Goal: Task Accomplishment & Management: Manage account settings

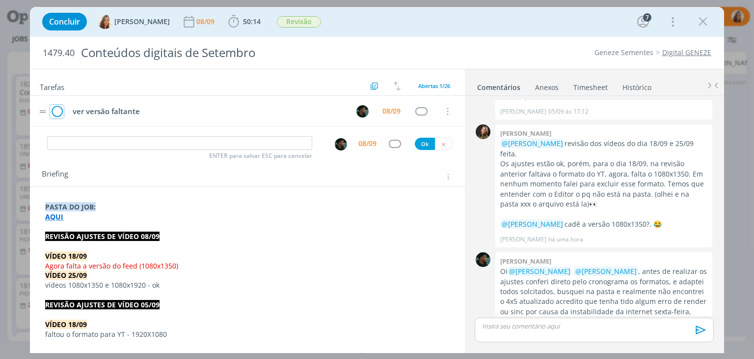
click at [57, 109] on icon "dialog" at bounding box center [57, 111] width 14 height 15
click at [75, 140] on input "dialog" at bounding box center [179, 143] width 265 height 14
click at [335, 142] on img "dialog" at bounding box center [341, 144] width 12 height 12
click at [336, 144] on img "dialog" at bounding box center [341, 144] width 12 height 12
type input "Revisão versão faltante"
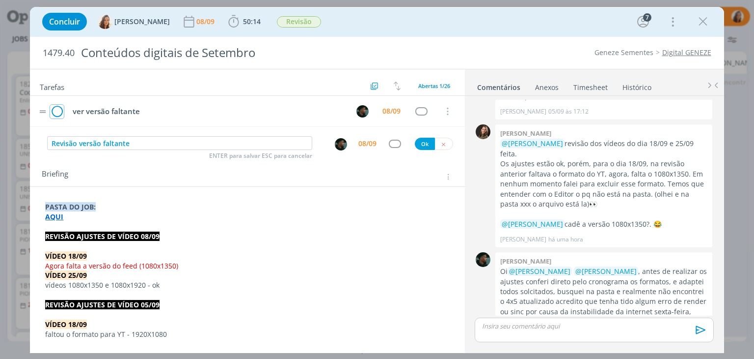
click at [56, 112] on icon "dialog" at bounding box center [57, 111] width 14 height 15
drag, startPoint x: 91, startPoint y: 139, endPoint x: 36, endPoint y: 141, distance: 55.1
click at [36, 141] on div "Revisão versão faltante ENTER para salvar ESC para cancelar 08/09 Ok" at bounding box center [247, 144] width 435 height 18
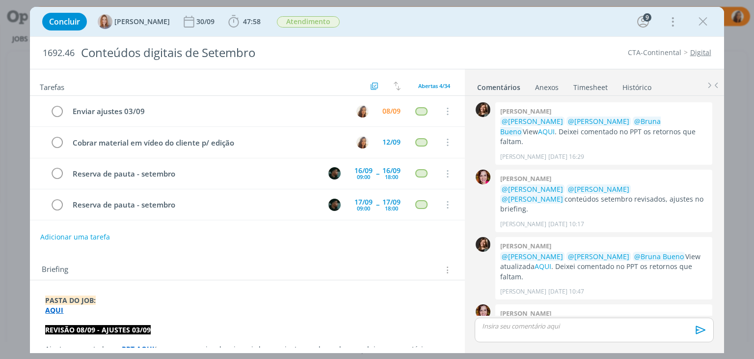
scroll to position [979, 0]
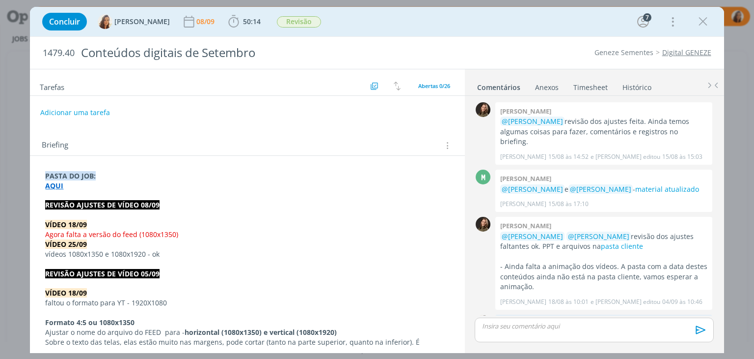
scroll to position [1059, 0]
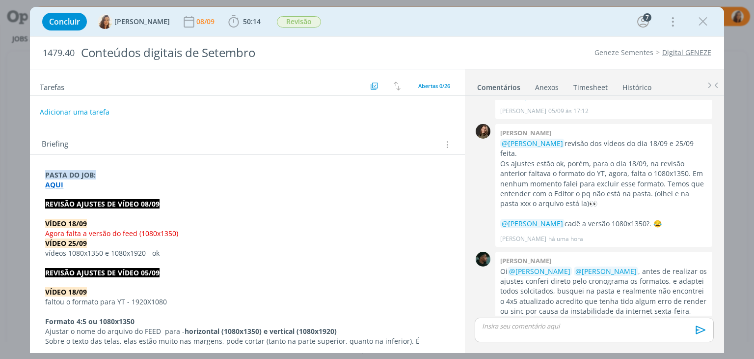
click at [90, 111] on button "Adicionar uma tarefa" at bounding box center [75, 112] width 70 height 17
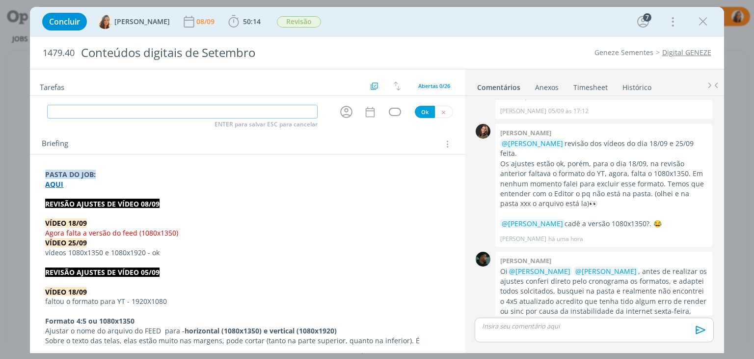
paste input "Revisão versão faltante"
click at [340, 112] on icon "dialog" at bounding box center [346, 111] width 15 height 15
type input "Revisão versão faltante"
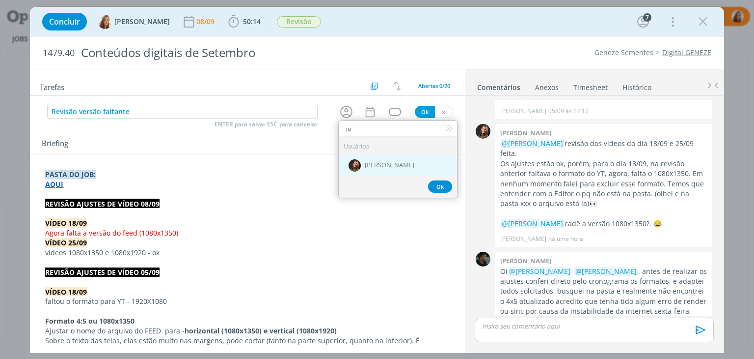
type input "ju"
click at [400, 165] on div "[PERSON_NAME]" at bounding box center [398, 165] width 118 height 20
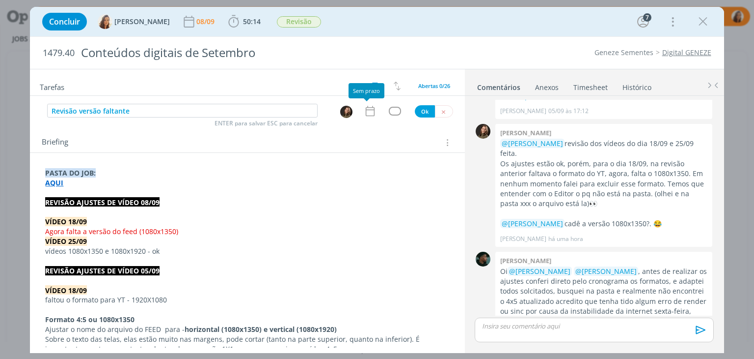
click at [365, 114] on icon "dialog" at bounding box center [369, 111] width 9 height 10
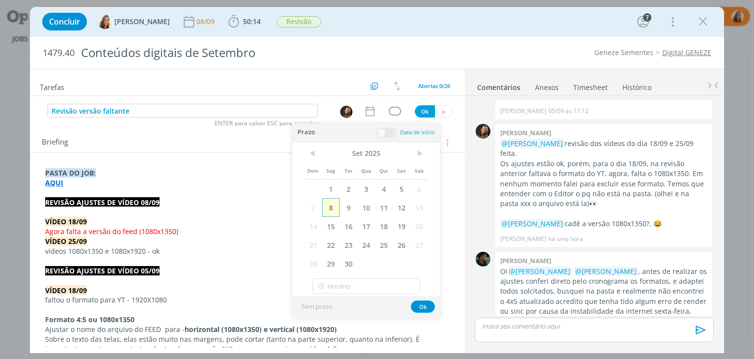
click at [332, 203] on span "8" at bounding box center [331, 207] width 18 height 19
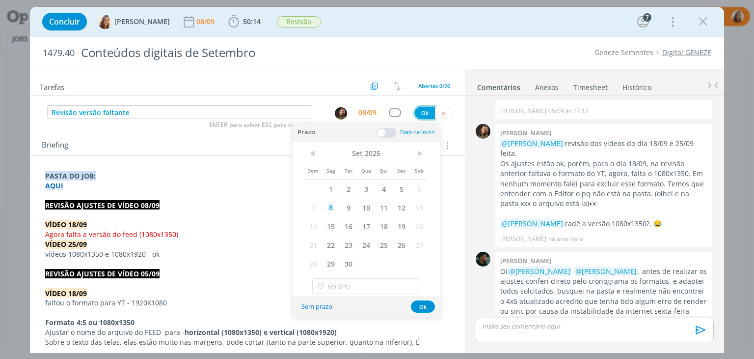
click at [422, 111] on button "Ok" at bounding box center [425, 113] width 20 height 12
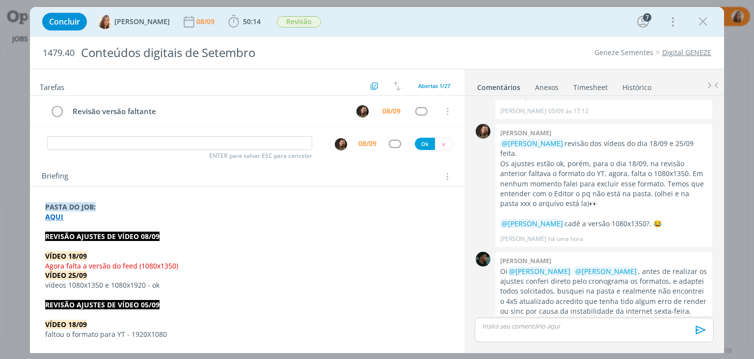
click at [704, 23] on icon "dialog" at bounding box center [703, 21] width 15 height 15
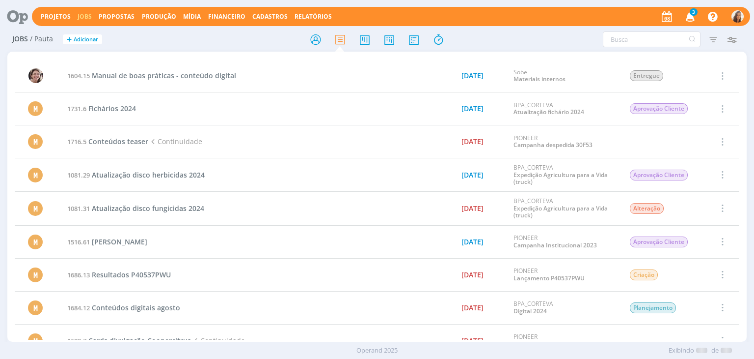
click at [696, 16] on div at bounding box center [377, 179] width 754 height 359
click at [690, 13] on icon "button" at bounding box center [690, 16] width 17 height 17
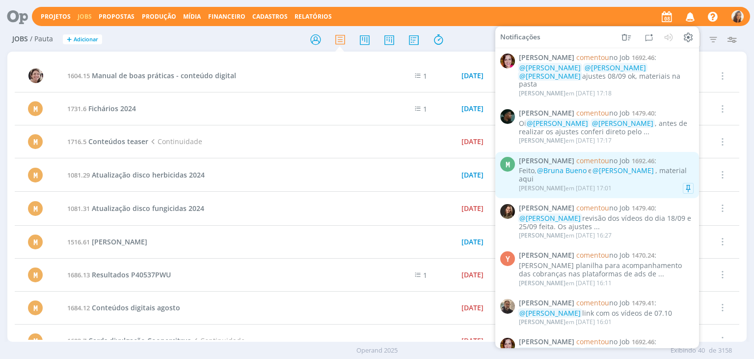
click at [663, 183] on div "Marcel Ali em 08/09 às 17:01" at bounding box center [606, 188] width 175 height 10
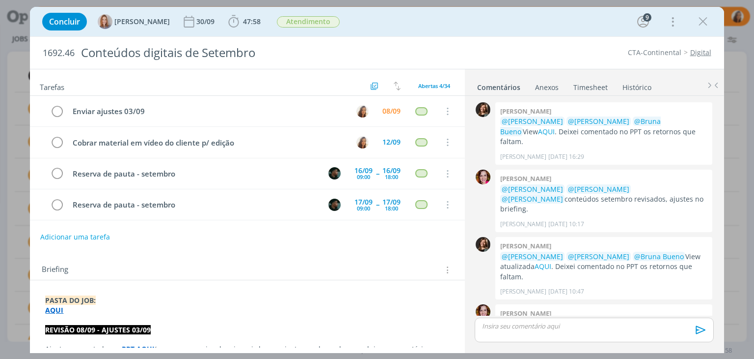
scroll to position [979, 0]
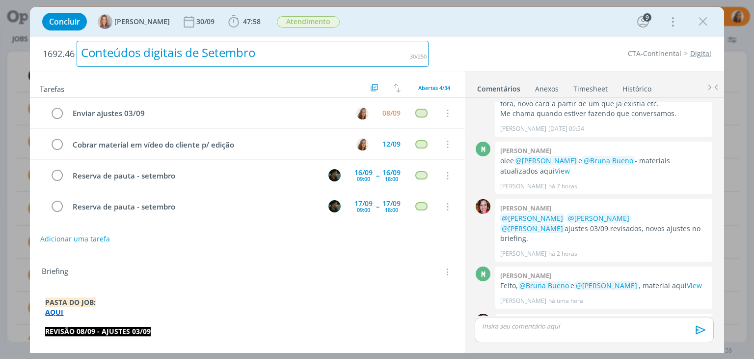
click at [243, 53] on div "Conteúdos digitais de Setembro" at bounding box center [253, 54] width 352 height 26
copy div "Conteúdos digitais de Setembro"
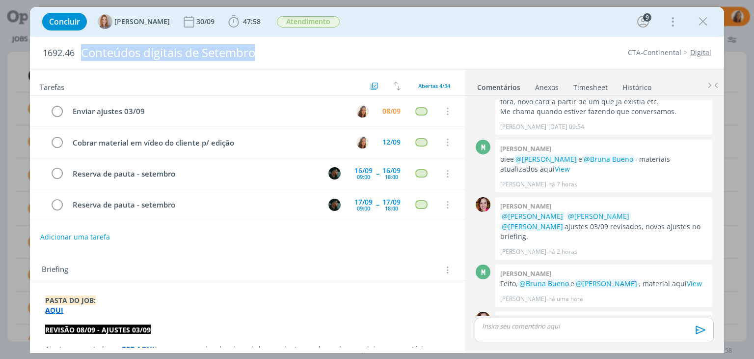
click at [683, 336] on link "cliente" at bounding box center [694, 340] width 22 height 9
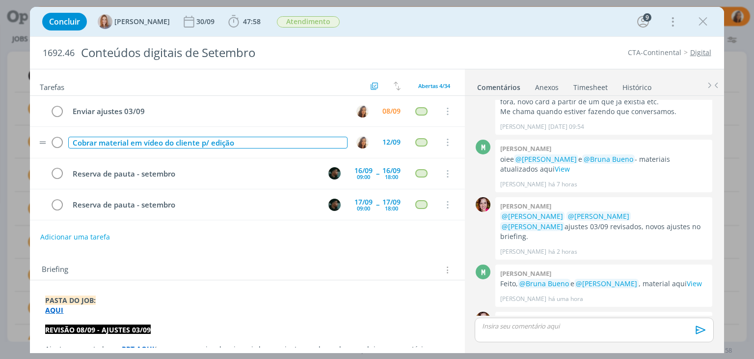
click at [197, 139] on div "Cobrar material em vídeo do cliente p/ edição" at bounding box center [207, 143] width 279 height 12
copy div "Cobrar material em vídeo do cliente p/ edição"
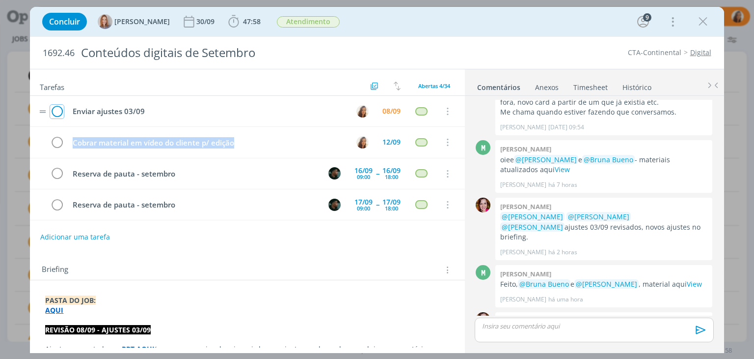
click at [52, 111] on icon "dialog" at bounding box center [57, 111] width 14 height 15
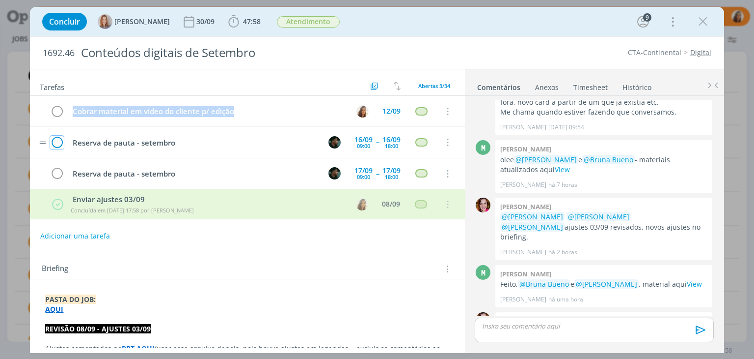
click at [55, 140] on icon "dialog" at bounding box center [57, 142] width 14 height 15
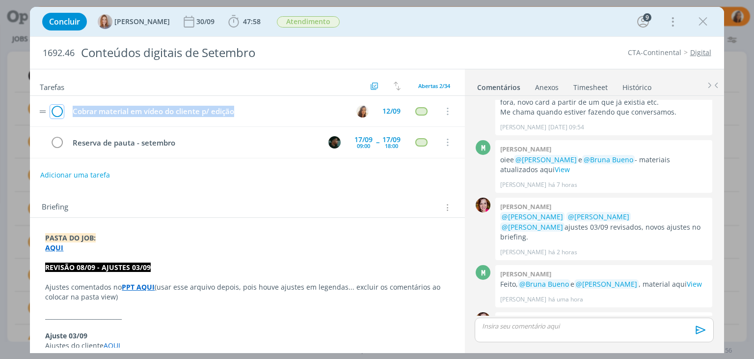
click at [56, 109] on icon "dialog" at bounding box center [57, 111] width 14 height 15
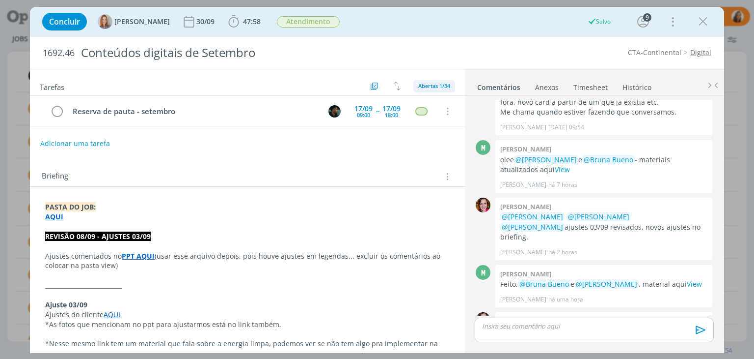
click at [443, 86] on span "Abertas 1/34" at bounding box center [434, 85] width 32 height 7
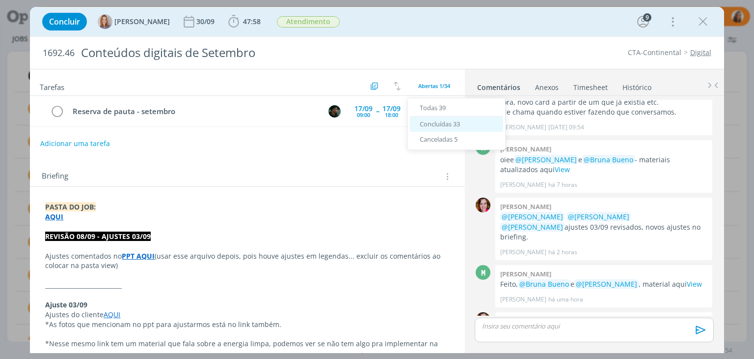
click at [449, 123] on span "Concluídas 33" at bounding box center [440, 123] width 40 height 9
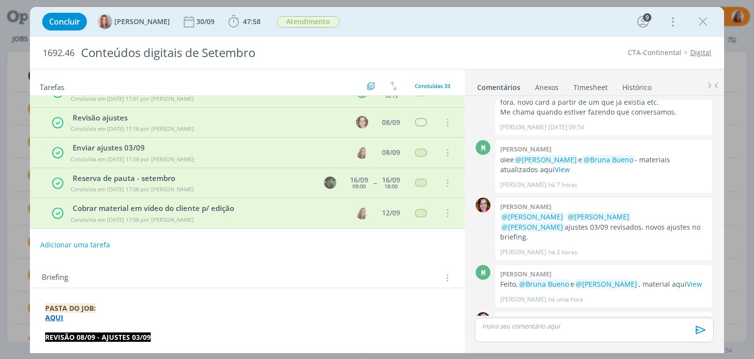
scroll to position [858, 0]
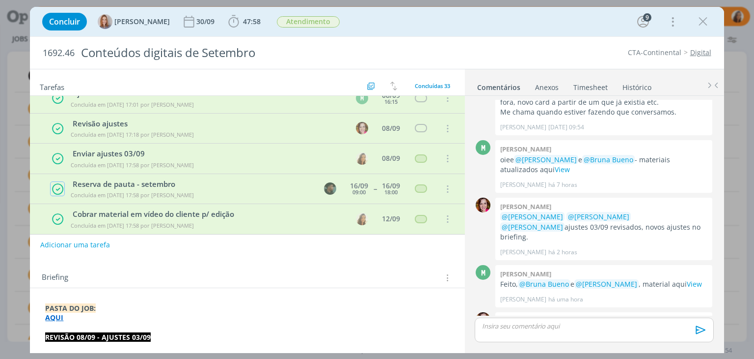
click at [56, 183] on icon "dialog" at bounding box center [58, 189] width 12 height 13
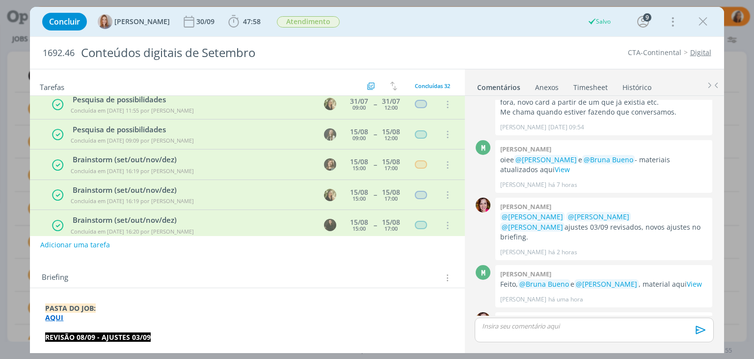
scroll to position [0, 0]
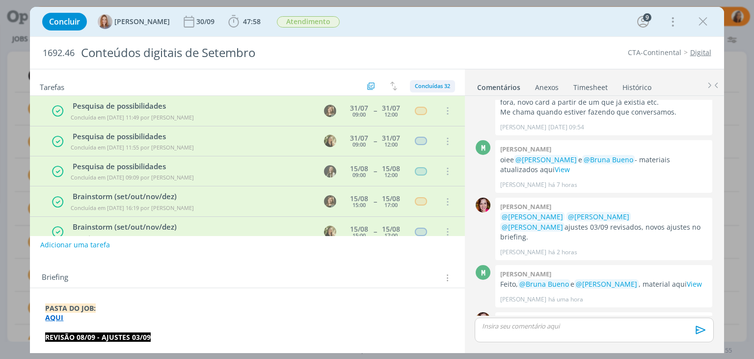
click at [430, 84] on span "Concluídas 32" at bounding box center [432, 85] width 35 height 7
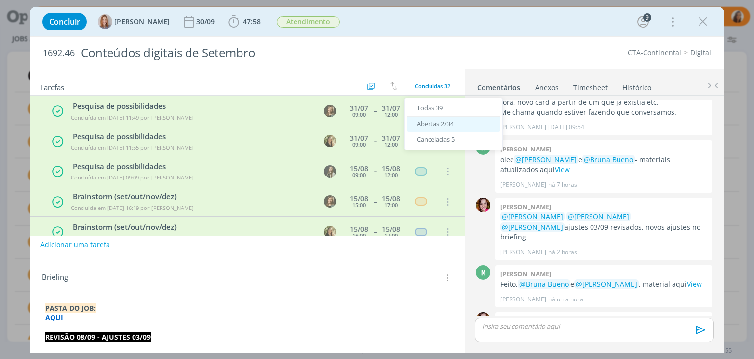
click at [430, 124] on span "Abertas 2/34" at bounding box center [435, 123] width 37 height 9
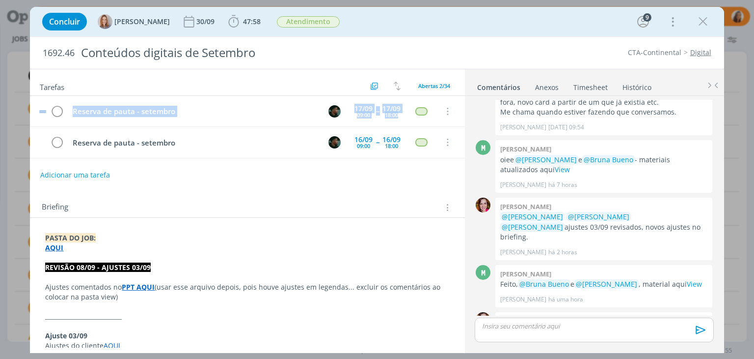
drag, startPoint x: 47, startPoint y: 142, endPoint x: 41, endPoint y: 97, distance: 45.1
click at [41, 97] on div "Reserva de pauta - setembro 17/09 09:00 -- 17/09 18:00 Cancelar Reserva de paut…" at bounding box center [247, 127] width 435 height 62
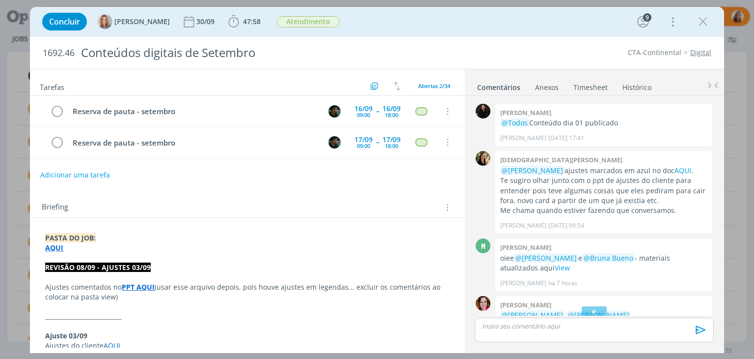
scroll to position [831, 0]
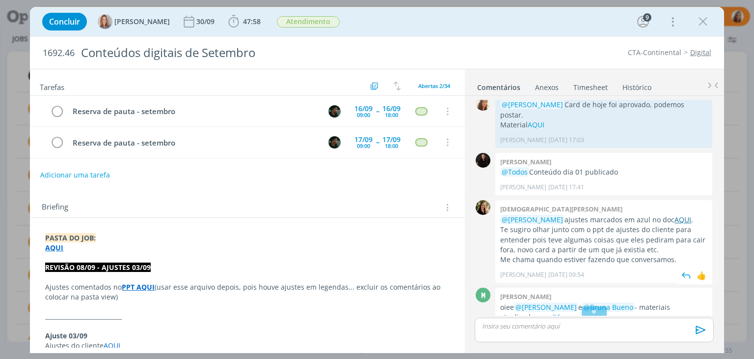
click at [675, 215] on link "AQUI" at bounding box center [683, 219] width 17 height 9
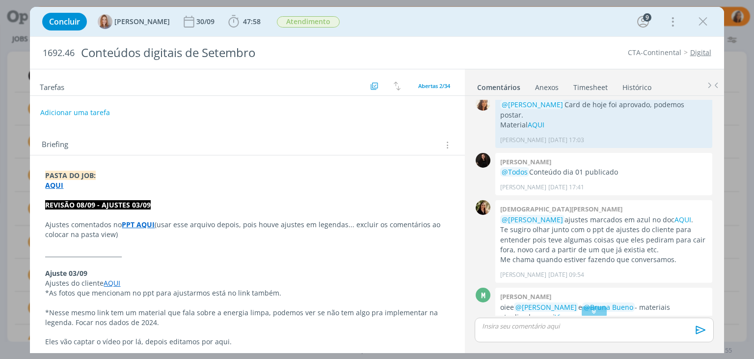
scroll to position [0, 0]
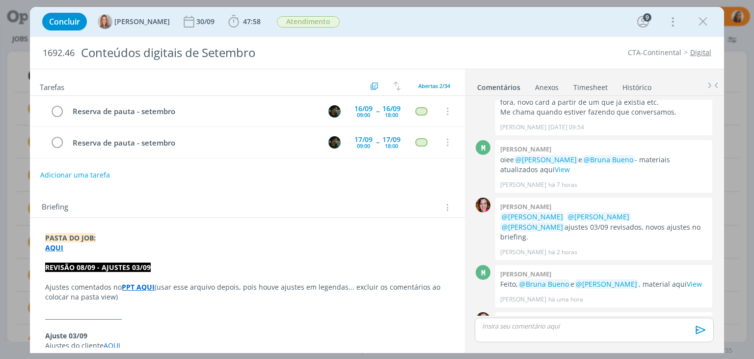
click at [606, 323] on p "dialog" at bounding box center [594, 325] width 223 height 9
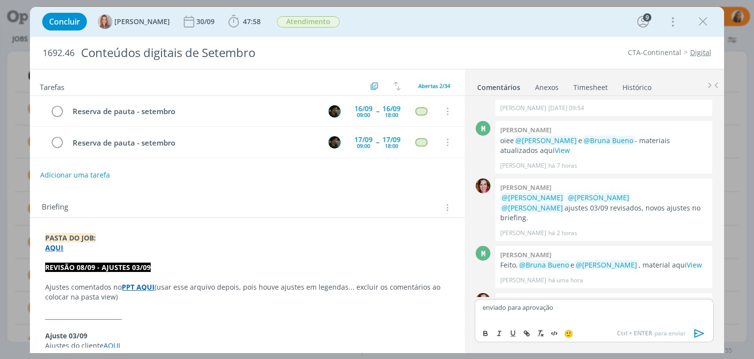
click at [697, 332] on icon "dialog" at bounding box center [700, 333] width 15 height 15
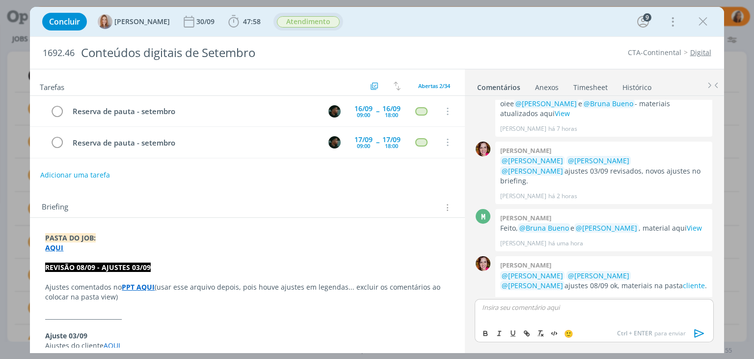
click at [322, 27] on span "Atendimento" at bounding box center [308, 21] width 63 height 11
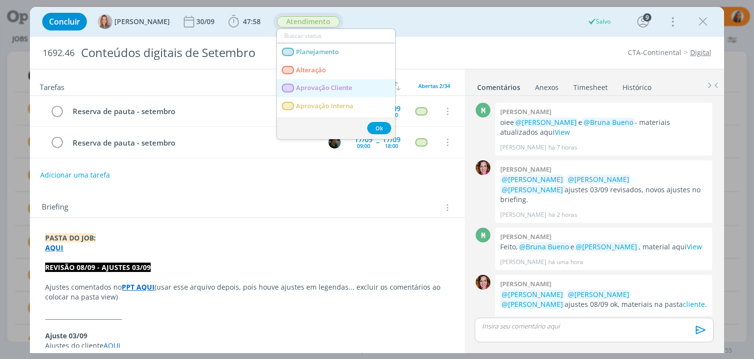
click at [336, 87] on span "Aprovação Cliente" at bounding box center [325, 88] width 56 height 8
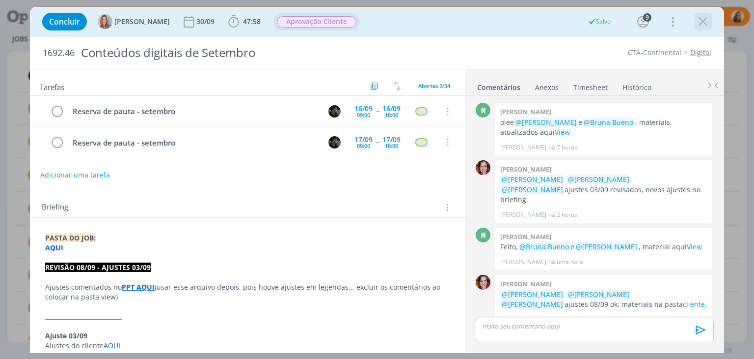
click at [701, 24] on icon "dialog" at bounding box center [703, 21] width 15 height 15
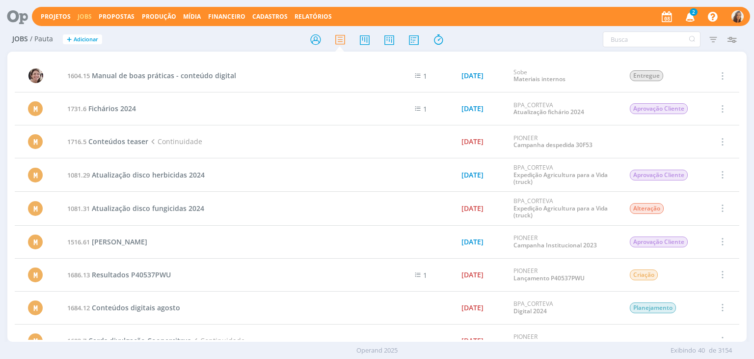
click at [696, 15] on span "2" at bounding box center [694, 11] width 8 height 7
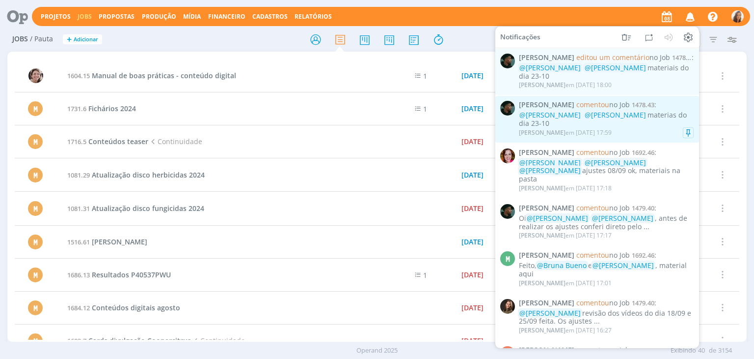
click at [645, 125] on div "@Amanda Oliveira @Vanessa Feron materias do dia 23-10" at bounding box center [606, 119] width 175 height 17
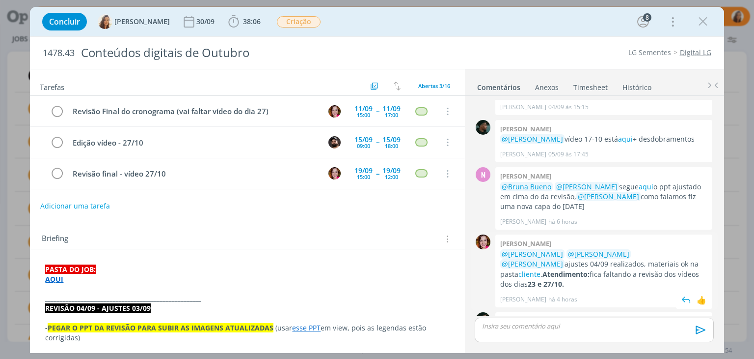
scroll to position [654, 0]
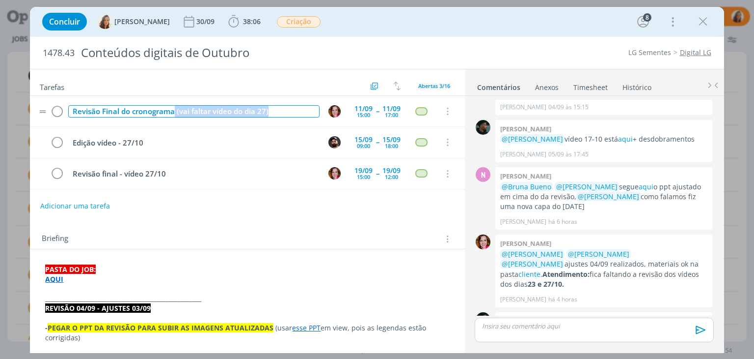
drag, startPoint x: 275, startPoint y: 111, endPoint x: 174, endPoint y: 113, distance: 101.2
click at [174, 113] on div "Revisão Final do cronograma (vai faltar vídeo do dia 27)" at bounding box center [193, 111] width 251 height 12
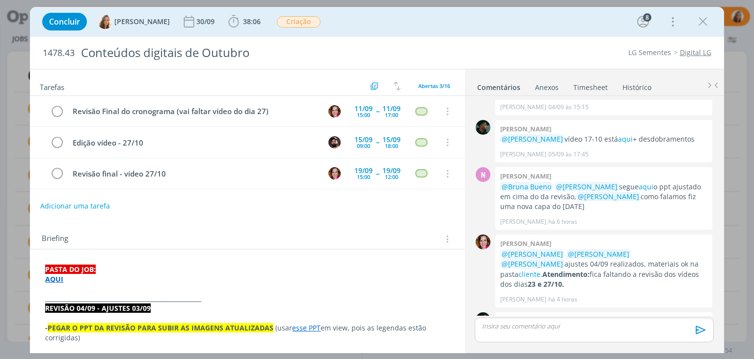
click at [248, 223] on div "Briefing Briefings Predefinidos Versões do Briefing Ver Briefing do Projeto" at bounding box center [247, 236] width 435 height 27
drag, startPoint x: 706, startPoint y: 22, endPoint x: 499, endPoint y: 228, distance: 292.8
click at [706, 22] on icon "dialog" at bounding box center [703, 21] width 15 height 15
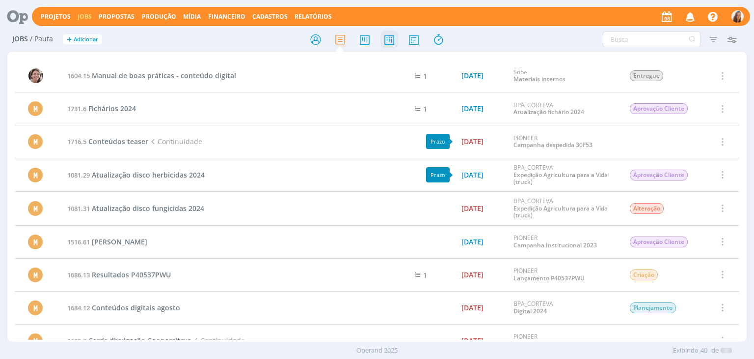
click at [387, 36] on icon at bounding box center [390, 39] width 18 height 19
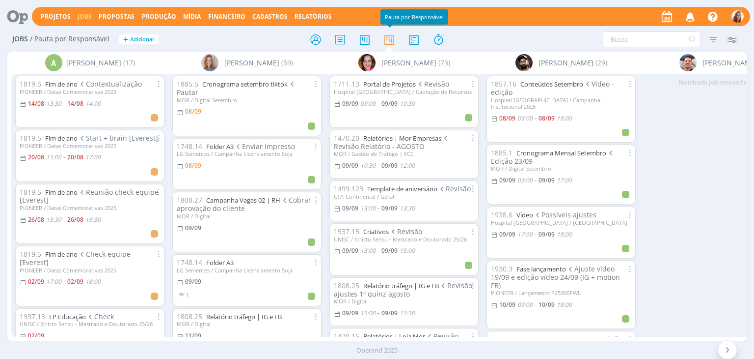
click at [688, 10] on icon "button" at bounding box center [690, 16] width 17 height 17
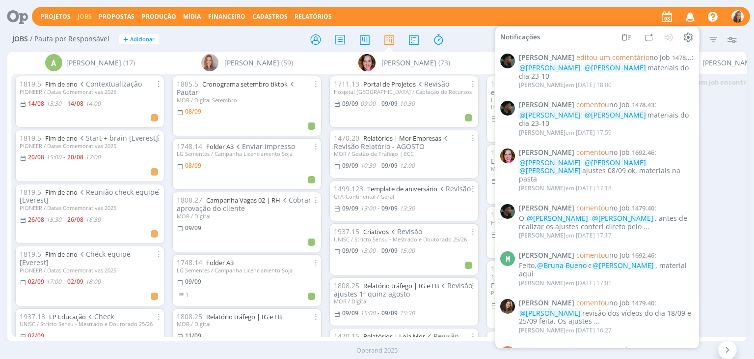
click at [492, 14] on div "Projetos Jobs Propostas Produção Mídia Financeiro Cadastros Relatórios Notifica…" at bounding box center [391, 16] width 719 height 19
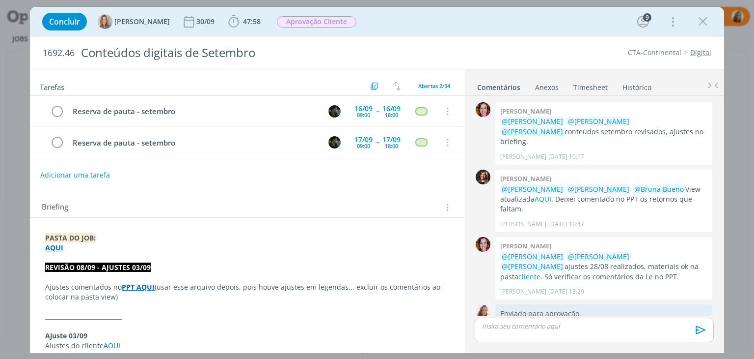
scroll to position [959, 0]
